Goal: Task Accomplishment & Management: Manage account settings

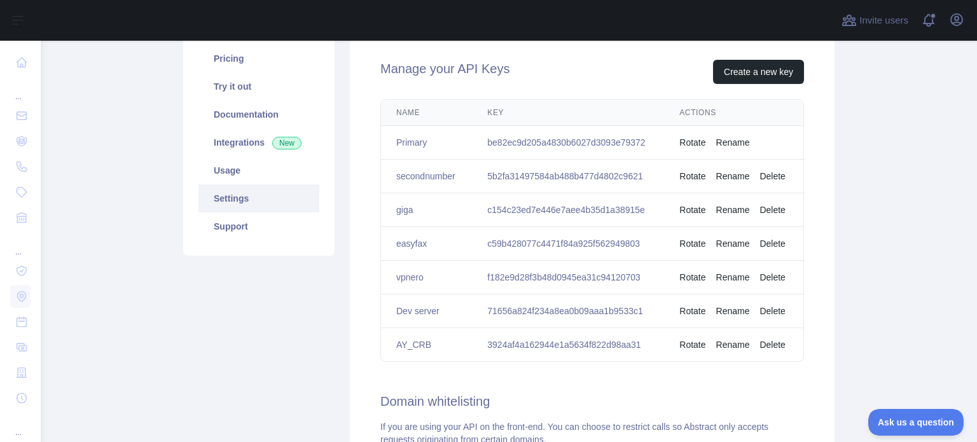
scroll to position [127, 0]
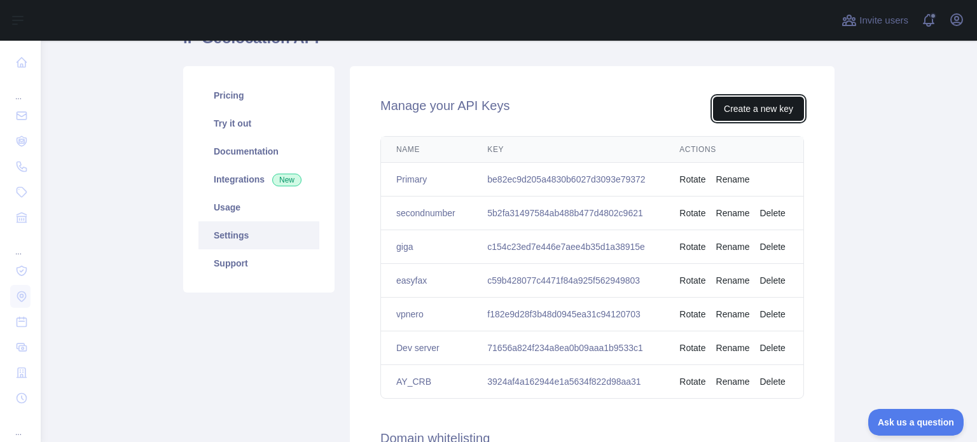
click at [734, 109] on button "Create a new key" at bounding box center [758, 109] width 91 height 24
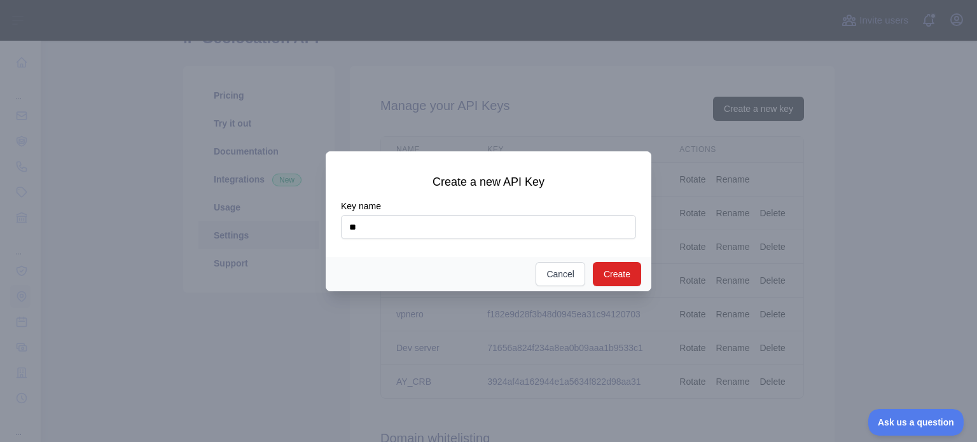
type input "*"
click at [349, 230] on input "****" at bounding box center [488, 227] width 295 height 24
type input "**********"
click at [623, 272] on button "Create" at bounding box center [617, 274] width 48 height 24
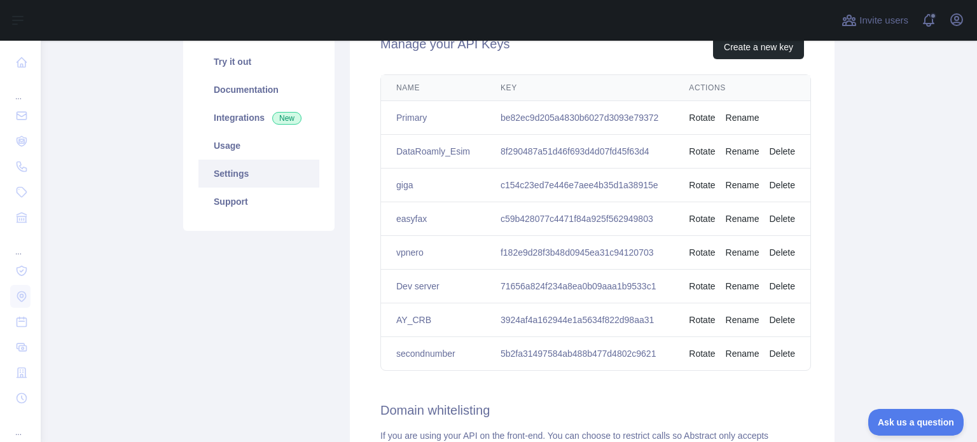
scroll to position [191, 0]
click at [588, 150] on td "8f290487a51d46f693d4d07fd45f63d4" at bounding box center [579, 150] width 188 height 34
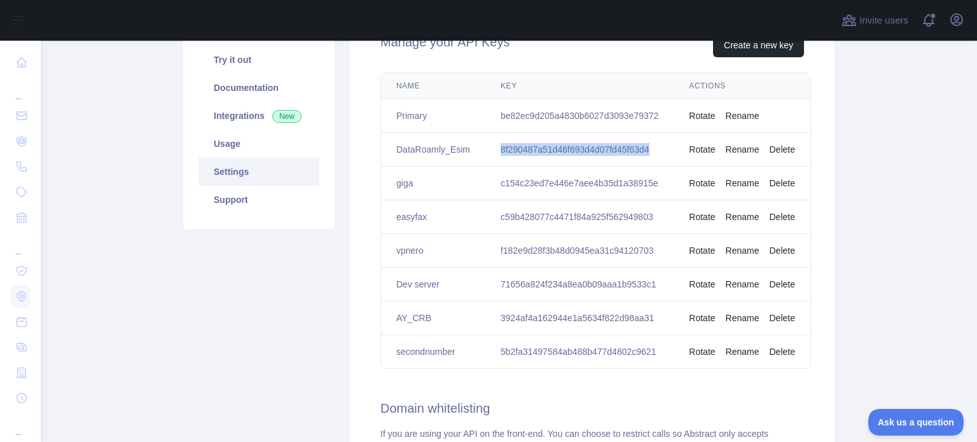
click at [588, 150] on td "8f290487a51d46f693d4d07fd45f63d4" at bounding box center [579, 150] width 188 height 34
copy td "8f290487a51d46f693d4d07fd45f63d4"
click at [230, 147] on link "Usage" at bounding box center [258, 144] width 121 height 28
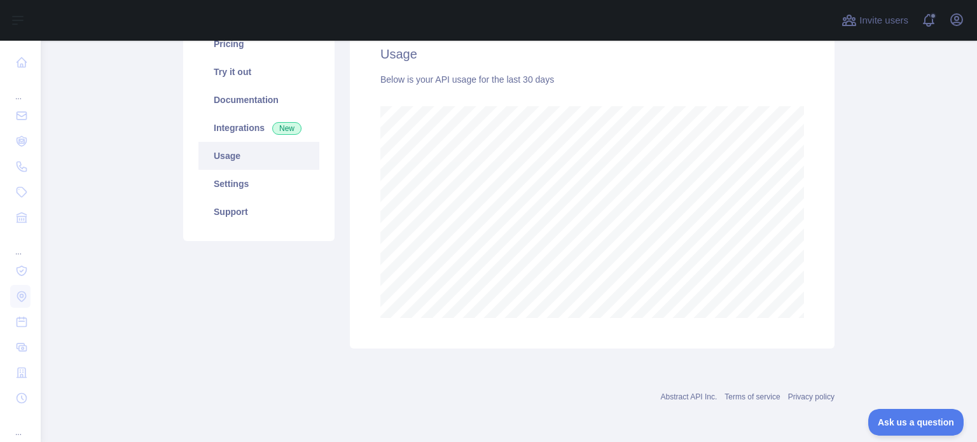
scroll to position [401, 926]
click at [233, 180] on link "Settings" at bounding box center [258, 184] width 121 height 28
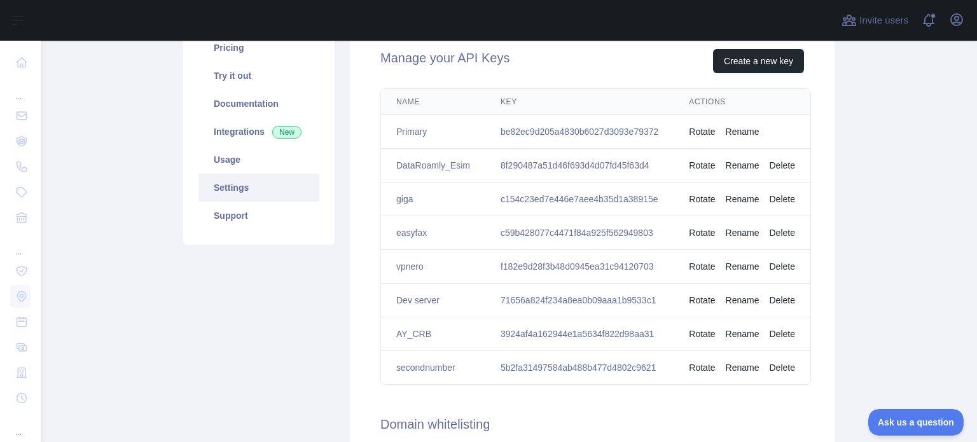
scroll to position [112, 0]
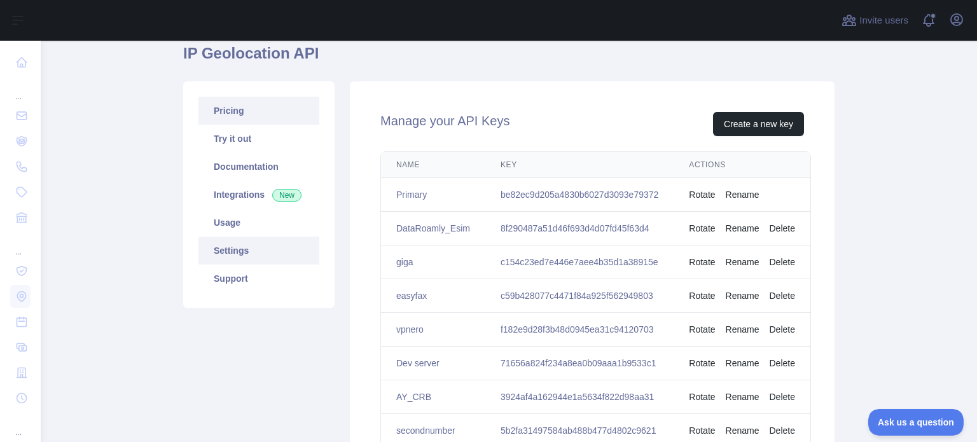
click at [226, 111] on link "Pricing" at bounding box center [258, 111] width 121 height 28
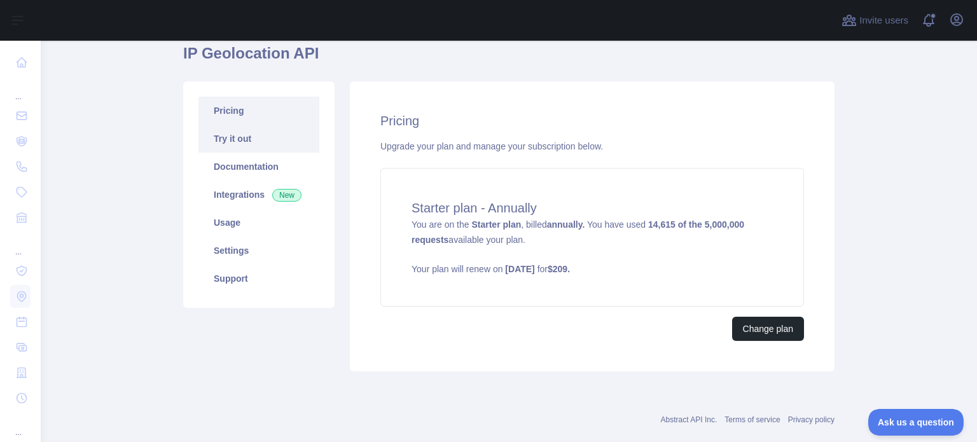
click at [237, 138] on link "Try it out" at bounding box center [258, 139] width 121 height 28
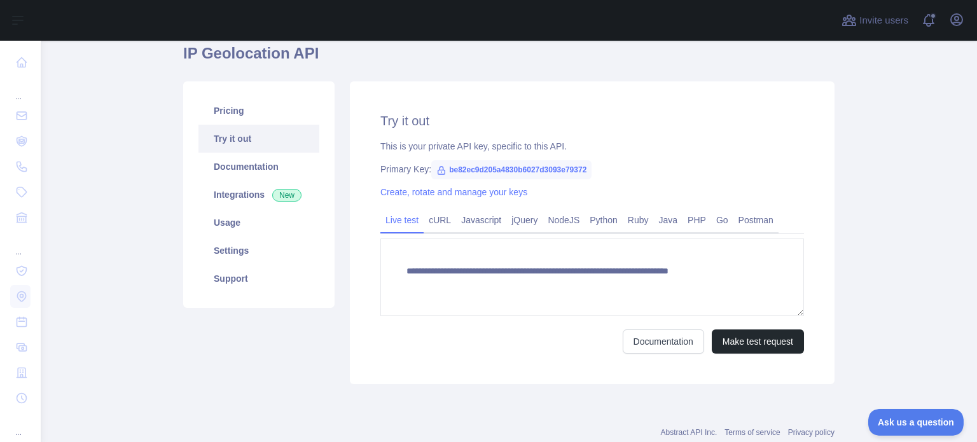
type textarea "**********"
click at [229, 166] on link "Documentation" at bounding box center [258, 167] width 121 height 28
click at [234, 195] on link "Integrations New" at bounding box center [258, 195] width 121 height 28
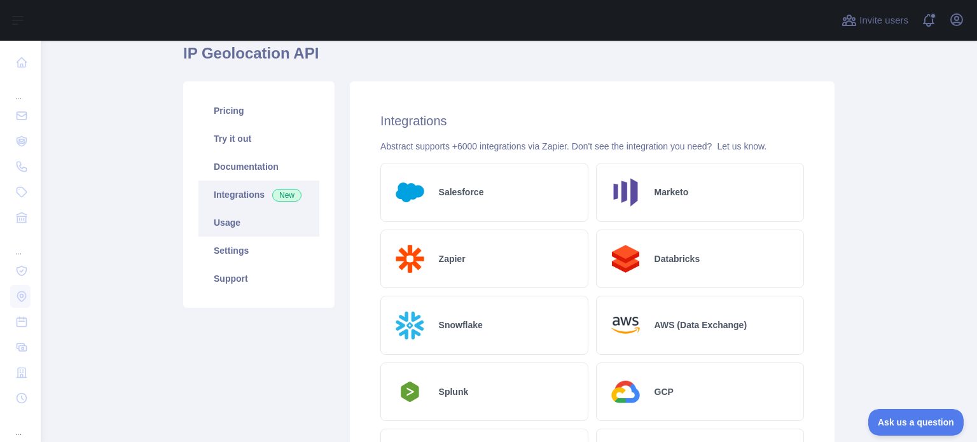
click at [221, 225] on link "Usage" at bounding box center [258, 223] width 121 height 28
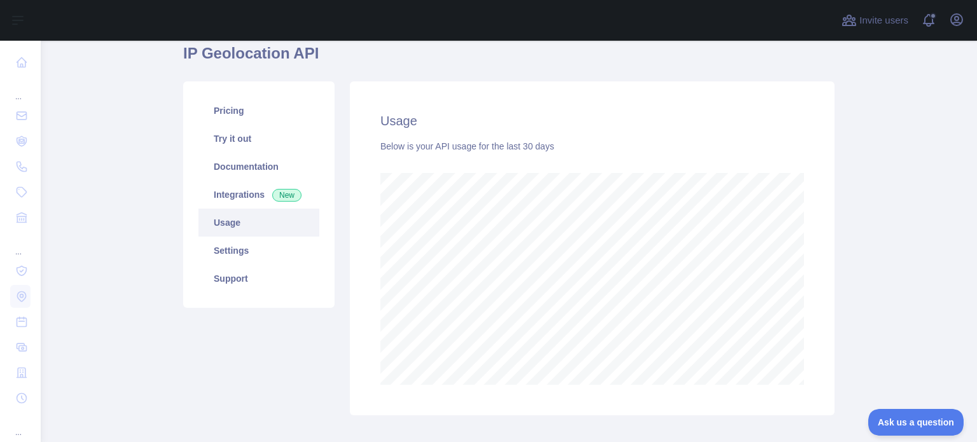
scroll to position [401, 926]
click at [224, 247] on link "Settings" at bounding box center [258, 251] width 121 height 28
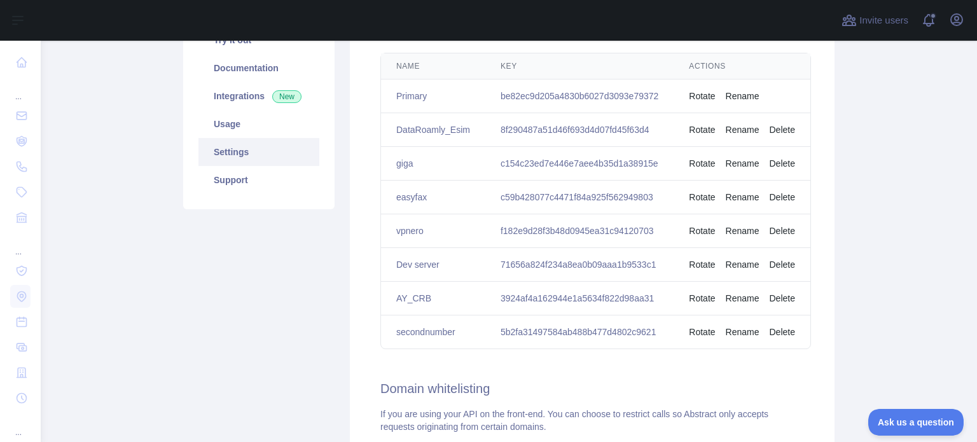
scroll to position [176, 0]
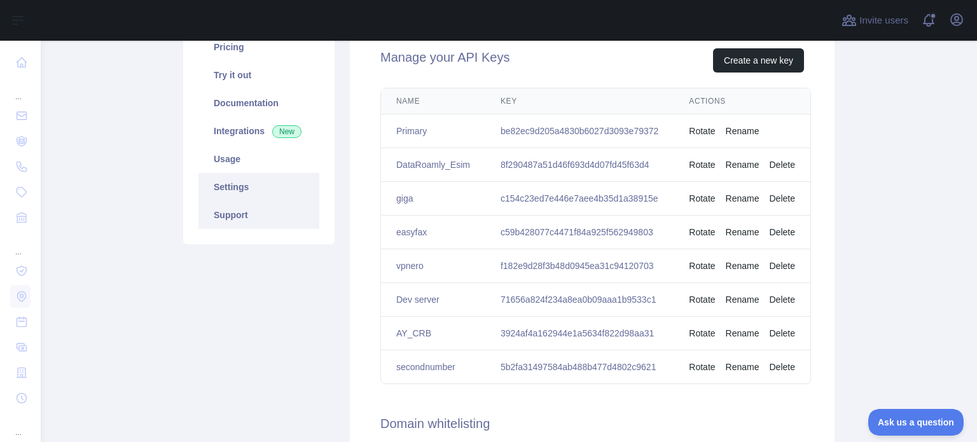
click at [233, 213] on link "Support" at bounding box center [258, 215] width 121 height 28
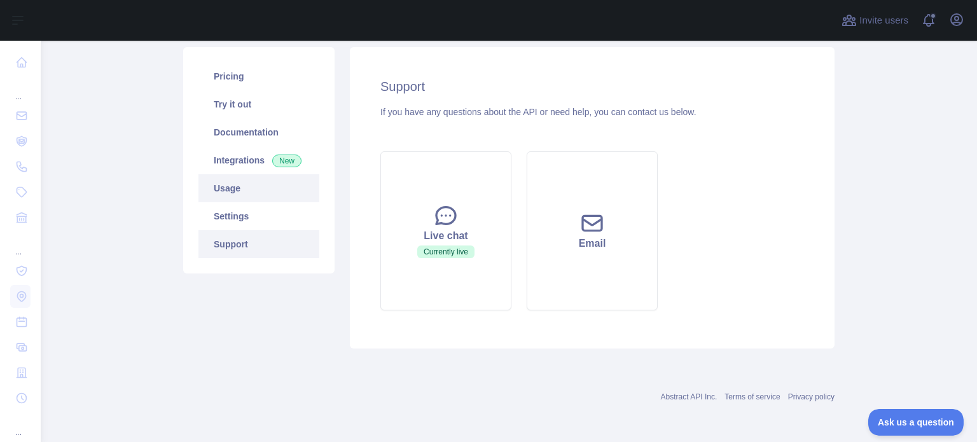
click at [225, 190] on link "Usage" at bounding box center [258, 188] width 121 height 28
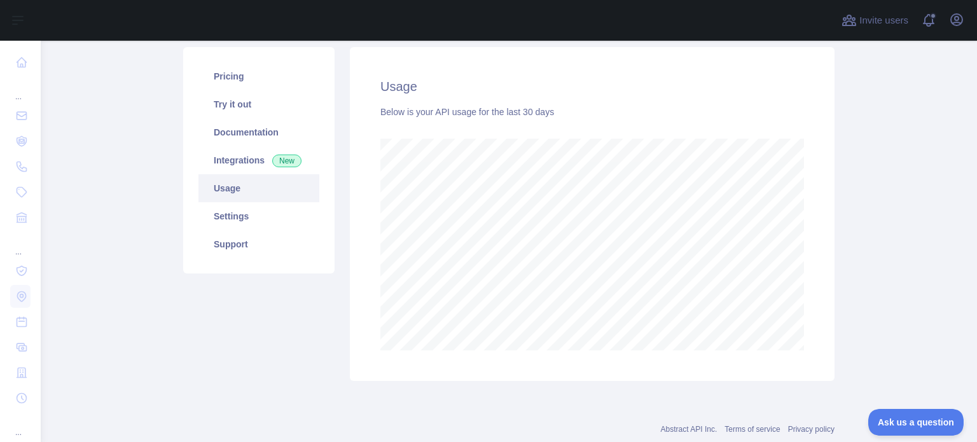
scroll to position [401, 926]
click at [237, 132] on link "Documentation" at bounding box center [258, 132] width 121 height 28
click at [230, 76] on link "Pricing" at bounding box center [258, 76] width 121 height 28
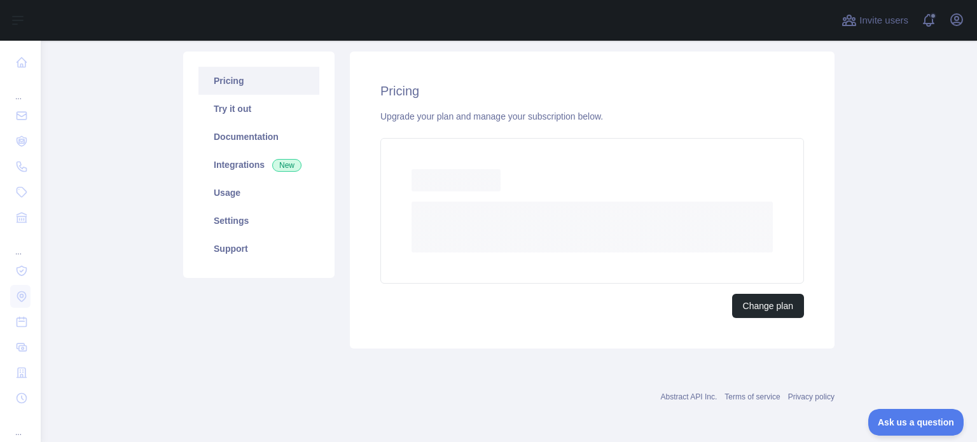
scroll to position [135, 0]
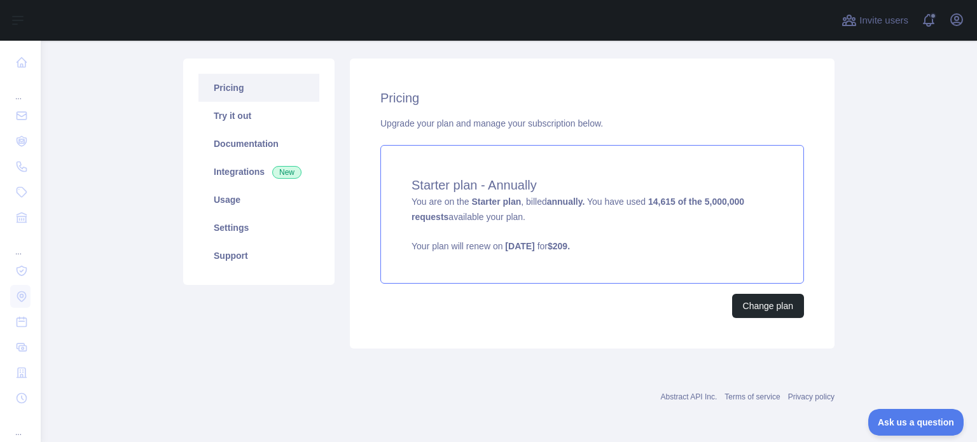
click at [548, 198] on strong "annually." at bounding box center [566, 202] width 38 height 10
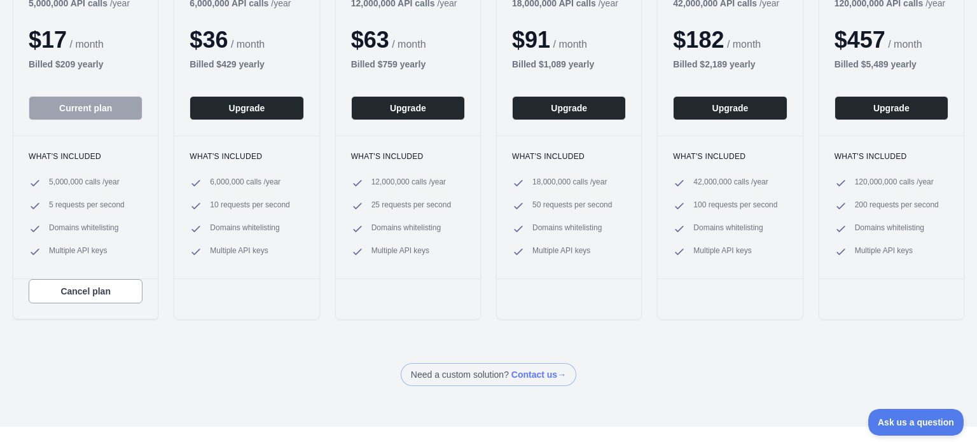
scroll to position [254, 0]
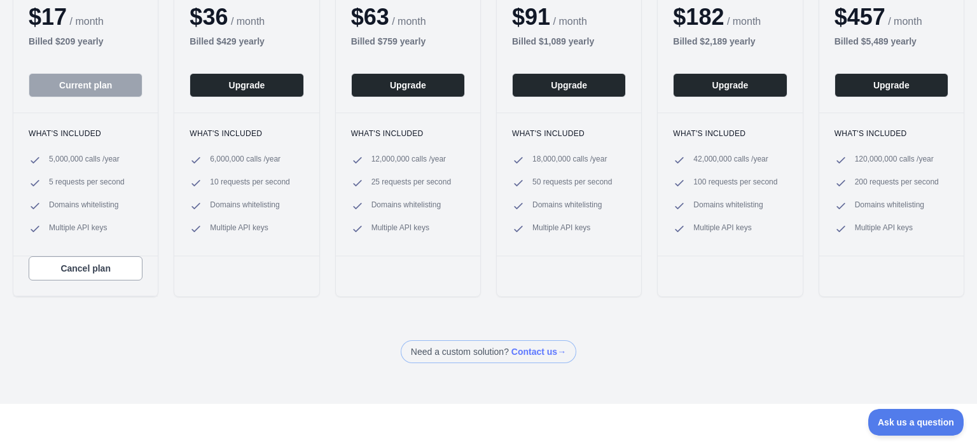
click at [64, 178] on span "5 requests per second" at bounding box center [87, 183] width 76 height 13
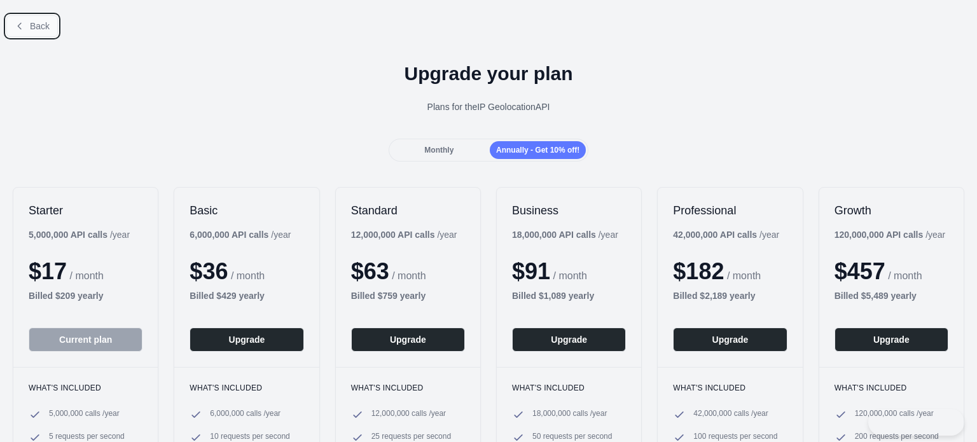
click at [27, 25] on button "Back" at bounding box center [32, 26] width 52 height 22
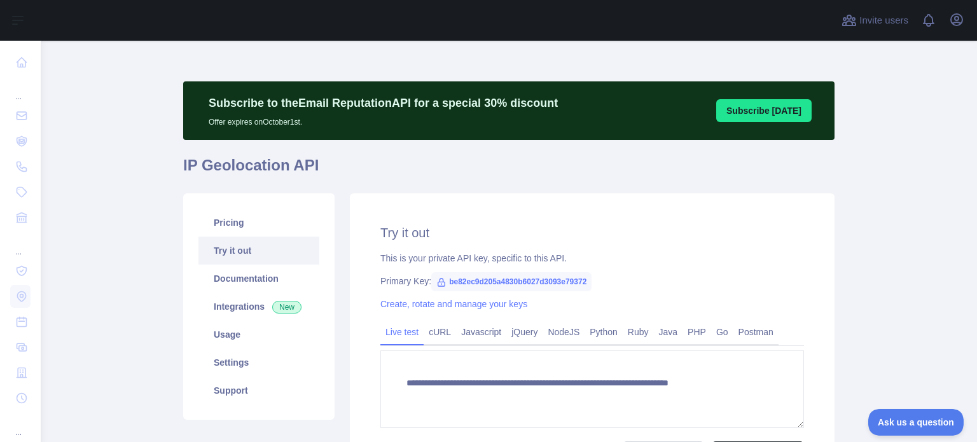
type textarea "**********"
click at [221, 335] on link "Usage" at bounding box center [258, 335] width 121 height 28
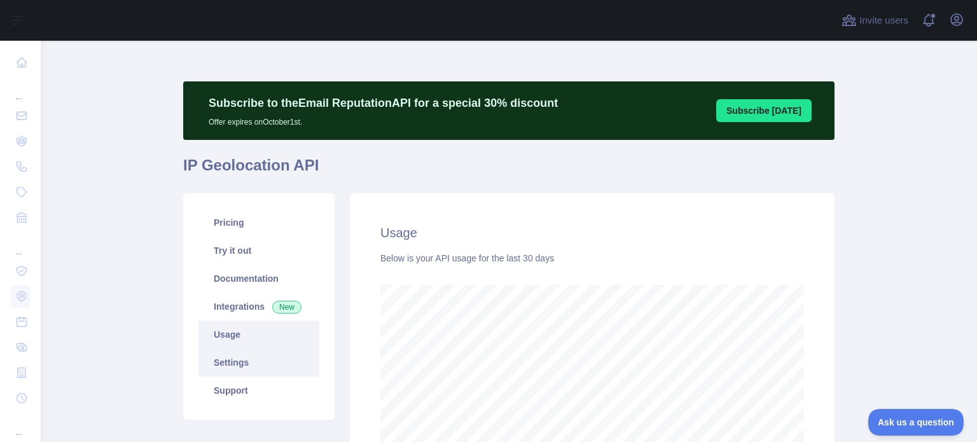
scroll to position [401, 926]
click at [226, 362] on link "Settings" at bounding box center [258, 363] width 121 height 28
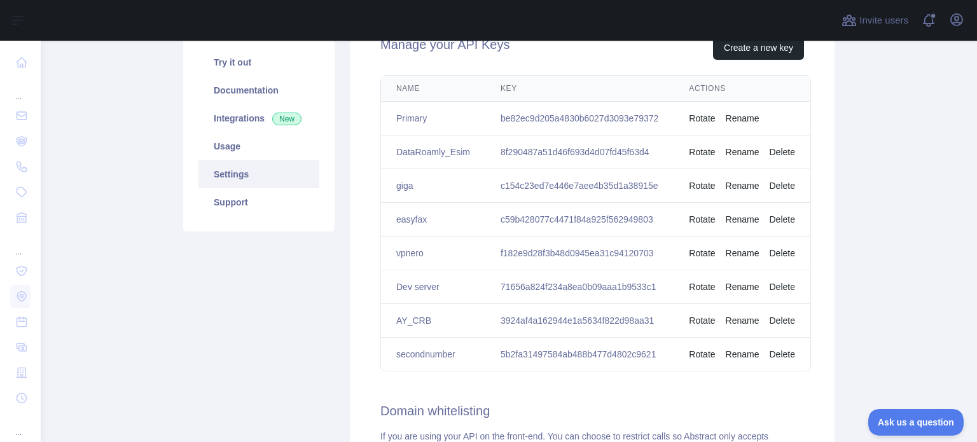
scroll to position [191, 0]
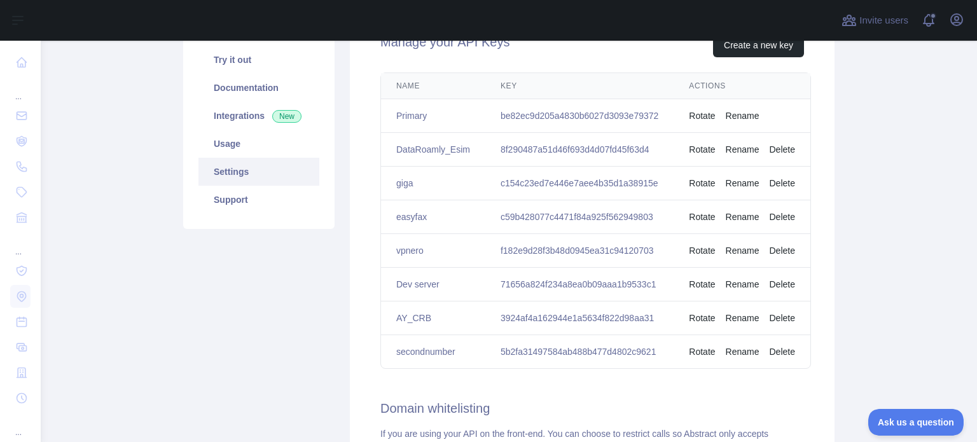
click at [529, 150] on td "8f290487a51d46f693d4d07fd45f63d4" at bounding box center [579, 150] width 188 height 34
copy td "8f290487a51d46f693d4d07fd45f63d4"
